Goal: Task Accomplishment & Management: Manage account settings

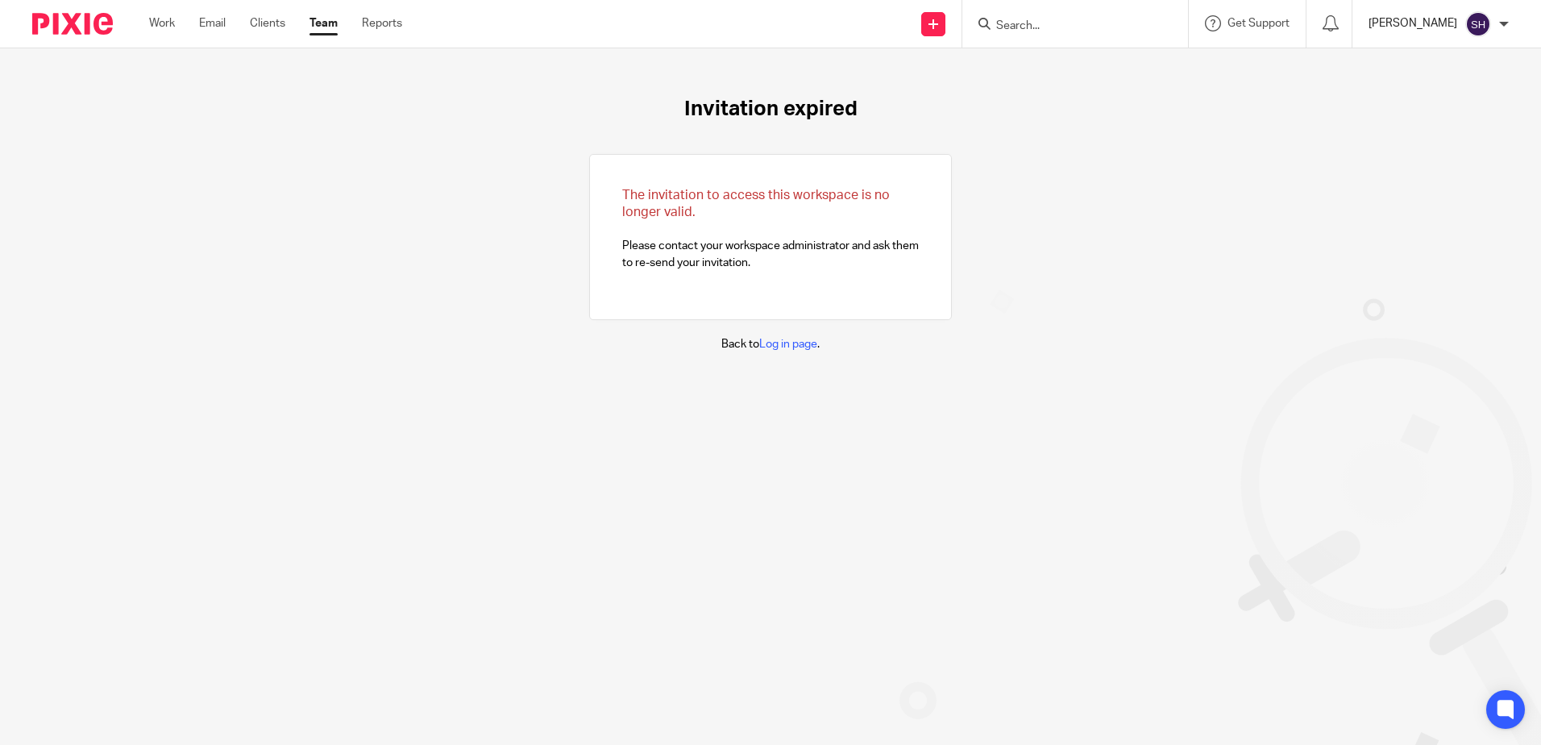
click at [1438, 18] on p "[PERSON_NAME]" at bounding box center [1412, 23] width 89 height 16
click at [1451, 88] on span "Email integration" at bounding box center [1458, 87] width 84 height 11
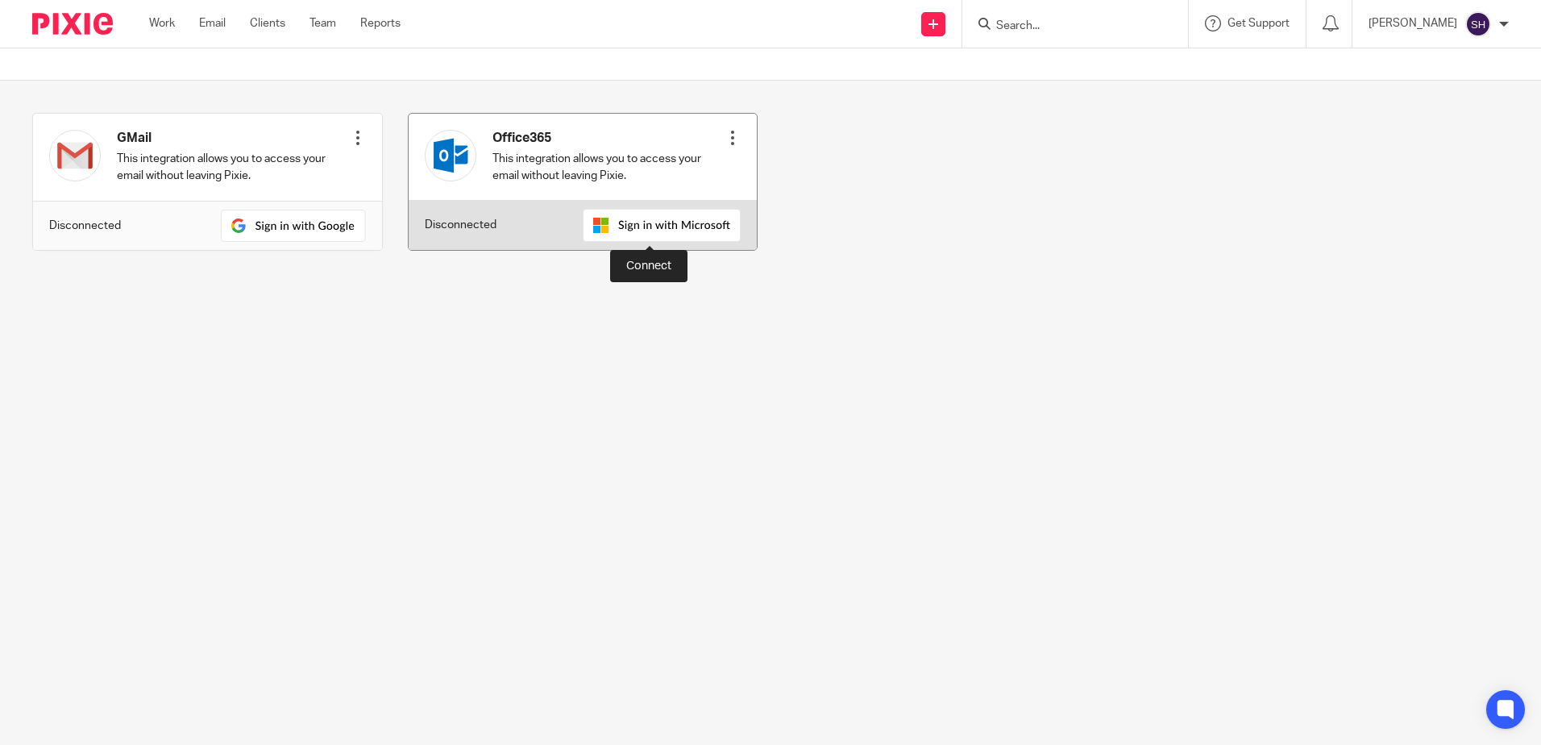
click at [636, 232] on img at bounding box center [662, 225] width 158 height 33
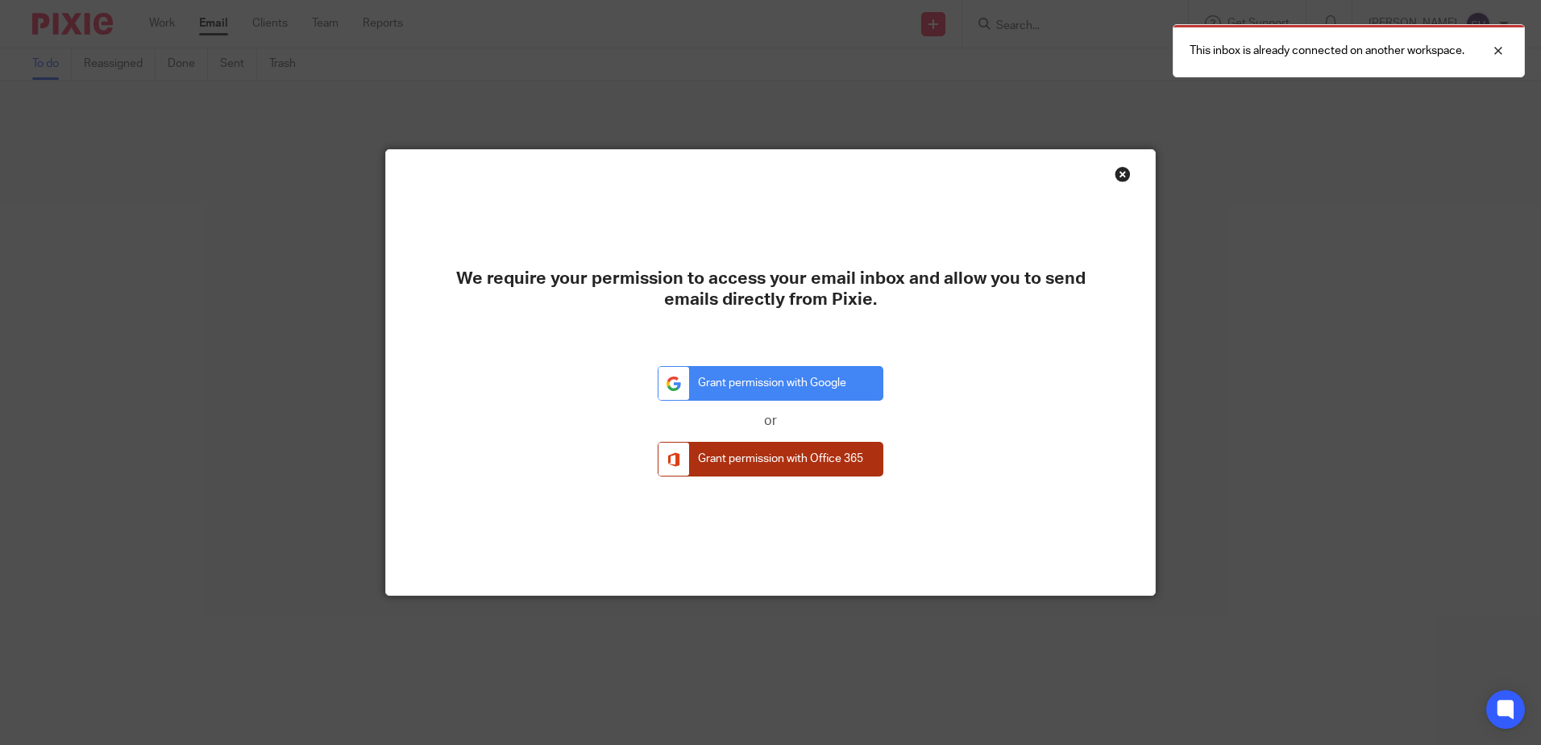
click at [824, 473] on link "Grant permission with Office 365" at bounding box center [771, 459] width 226 height 35
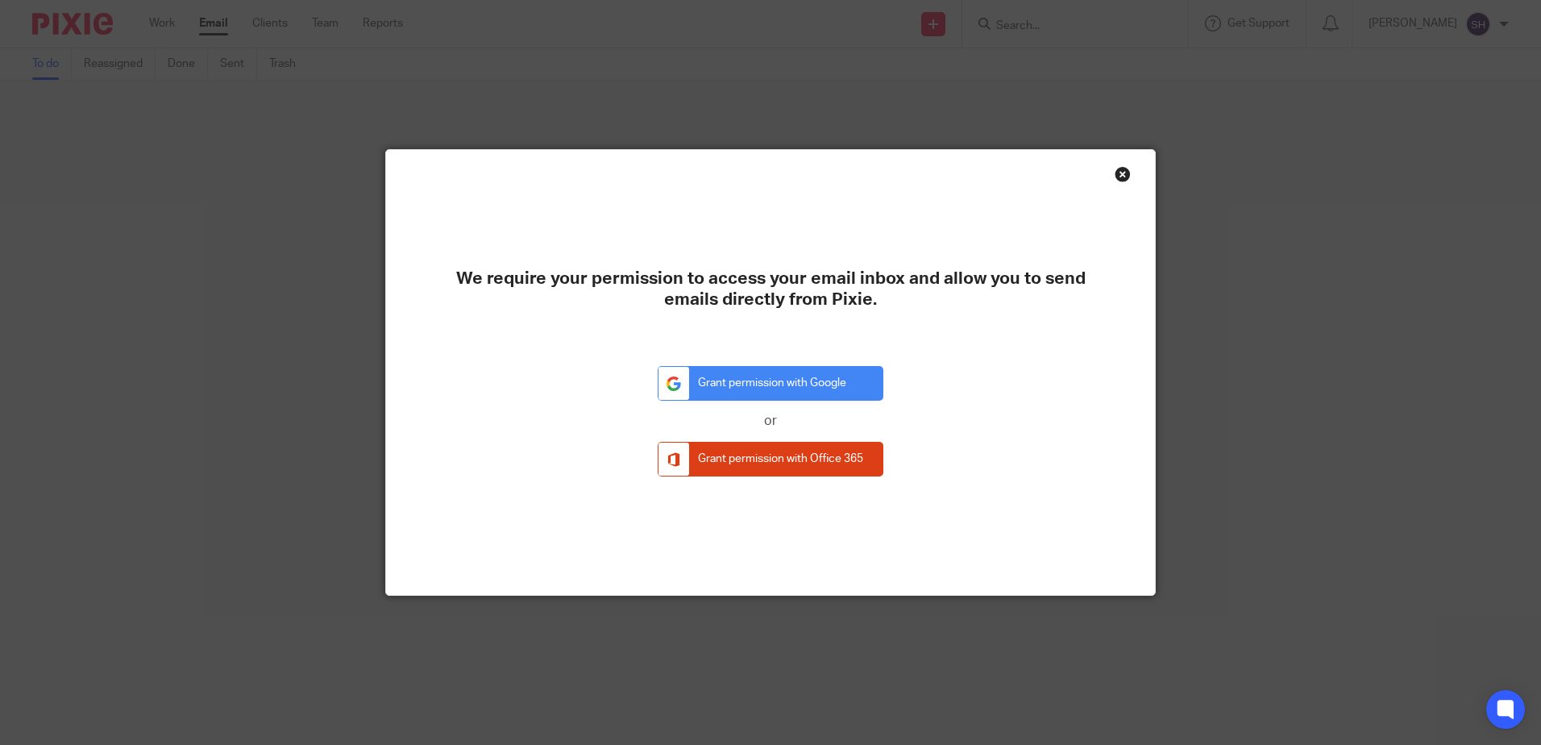
click at [1114, 176] on div "Close this dialog window" at bounding box center [1122, 174] width 16 height 16
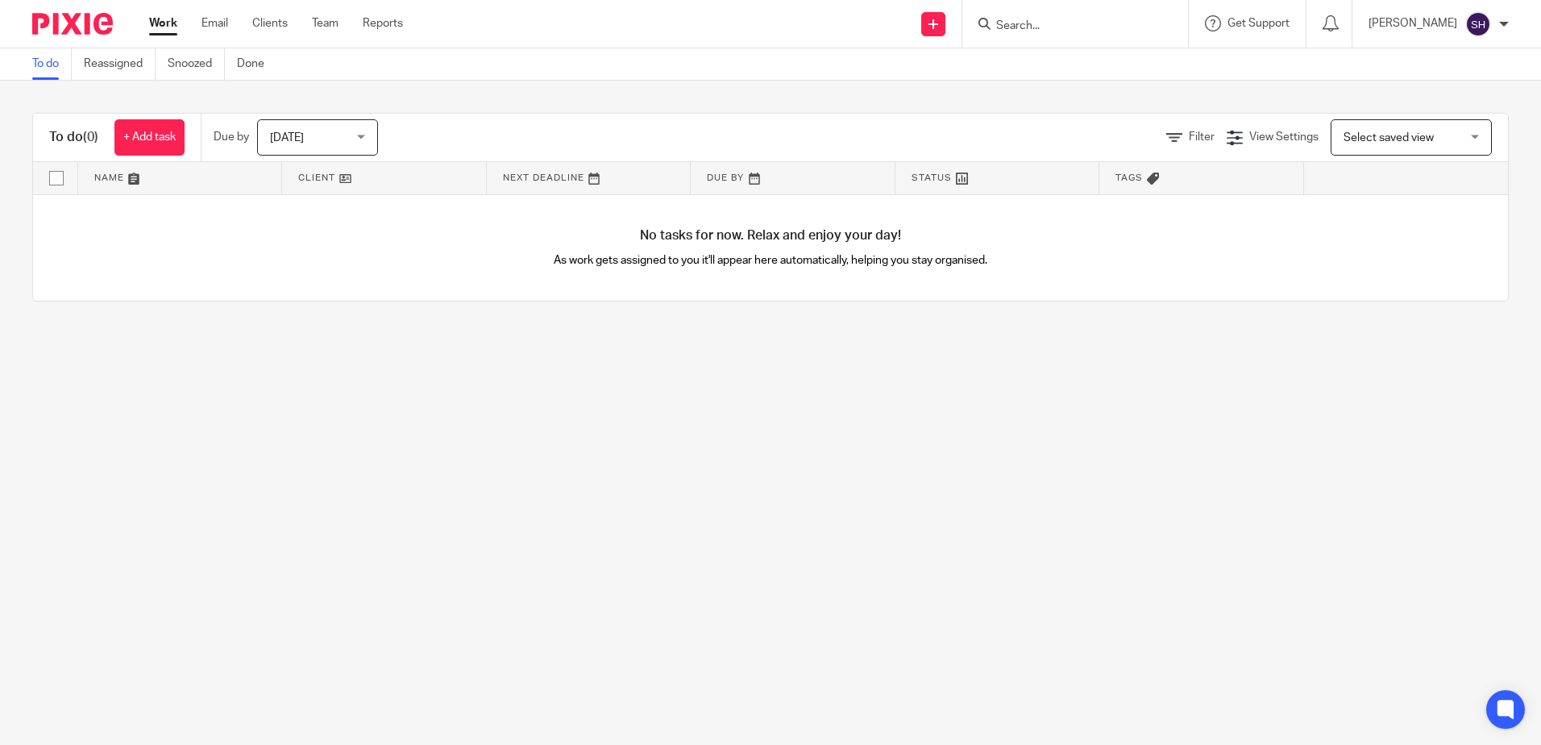
click at [1505, 26] on div at bounding box center [1504, 24] width 10 height 10
click at [1433, 110] on span "Logout" at bounding box center [1434, 111] width 36 height 11
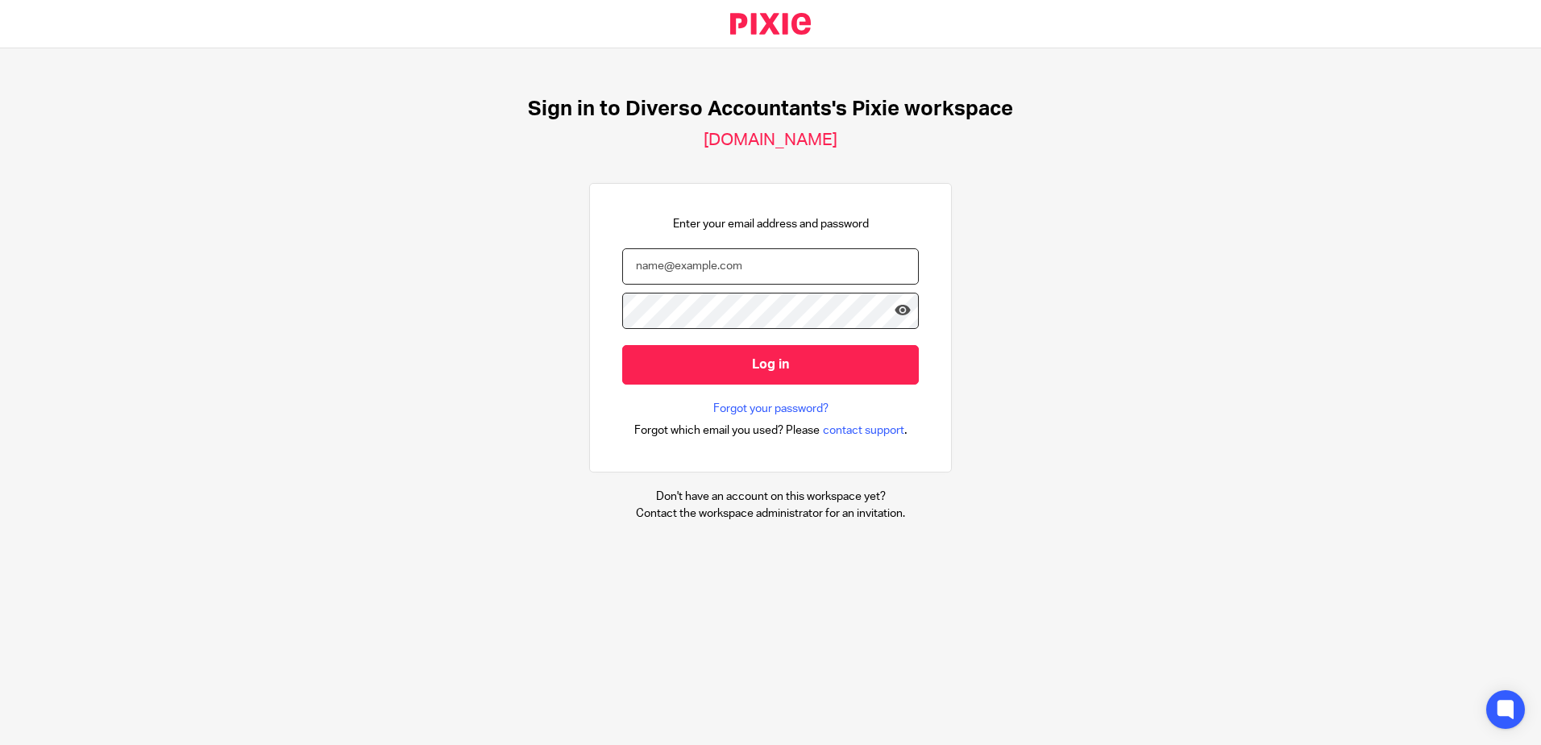
click at [674, 273] on input "email" at bounding box center [770, 266] width 297 height 36
type input "[PERSON_NAME][EMAIL_ADDRESS][DOMAIN_NAME]"
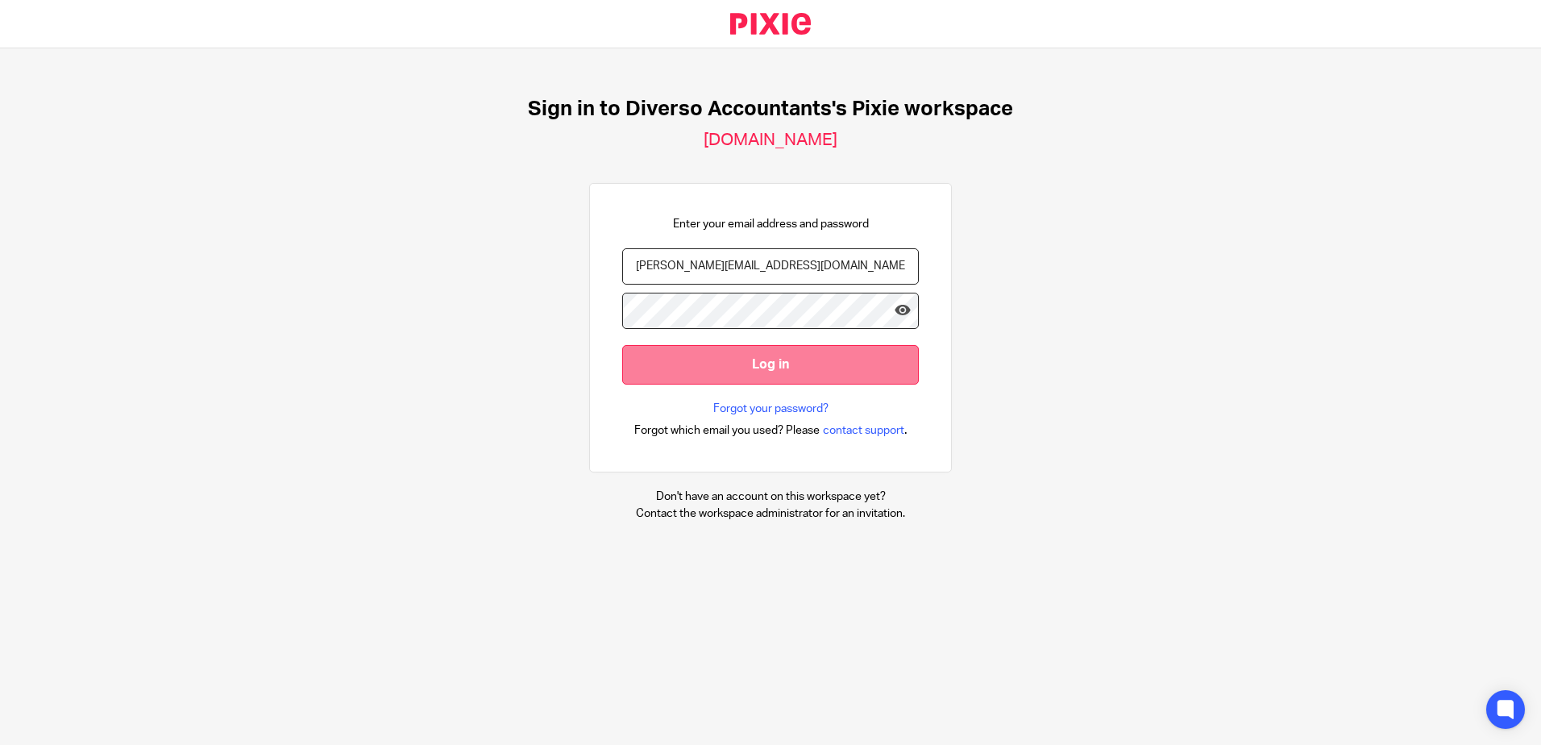
click at [708, 367] on input "Log in" at bounding box center [770, 364] width 297 height 39
